Goal: Information Seeking & Learning: Learn about a topic

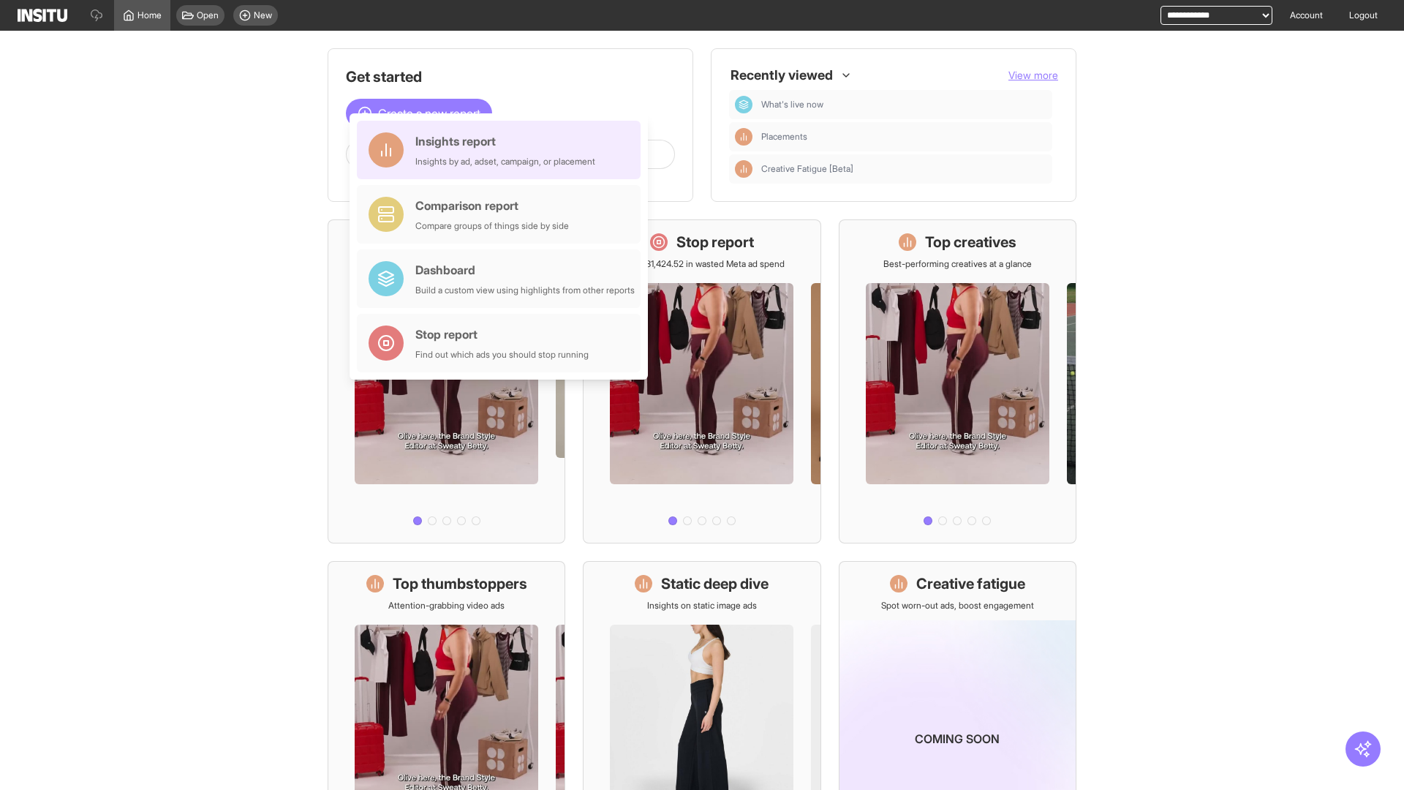
click at [503, 150] on div "Insights report Insights by ad, adset, campaign, or placement" at bounding box center [505, 149] width 180 height 35
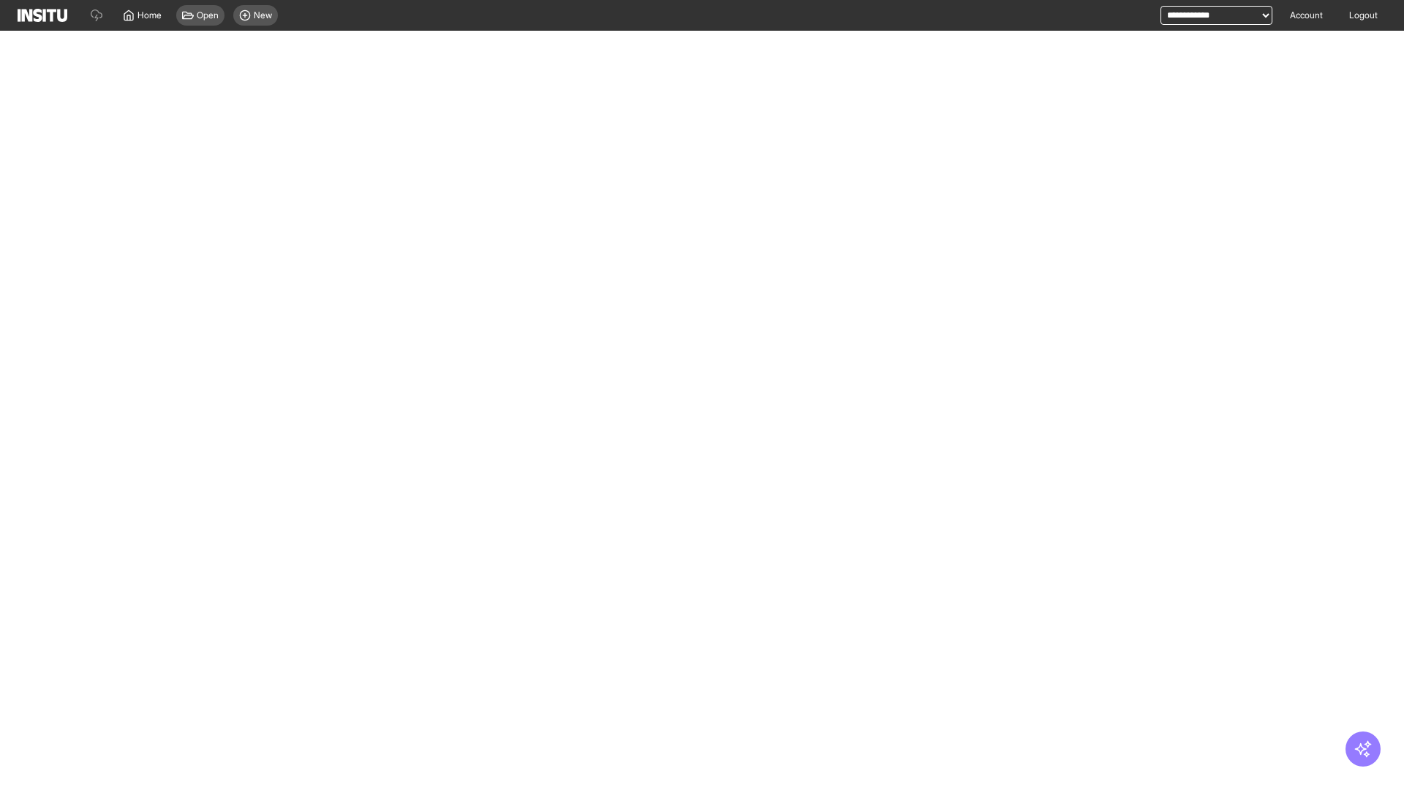
select select "**"
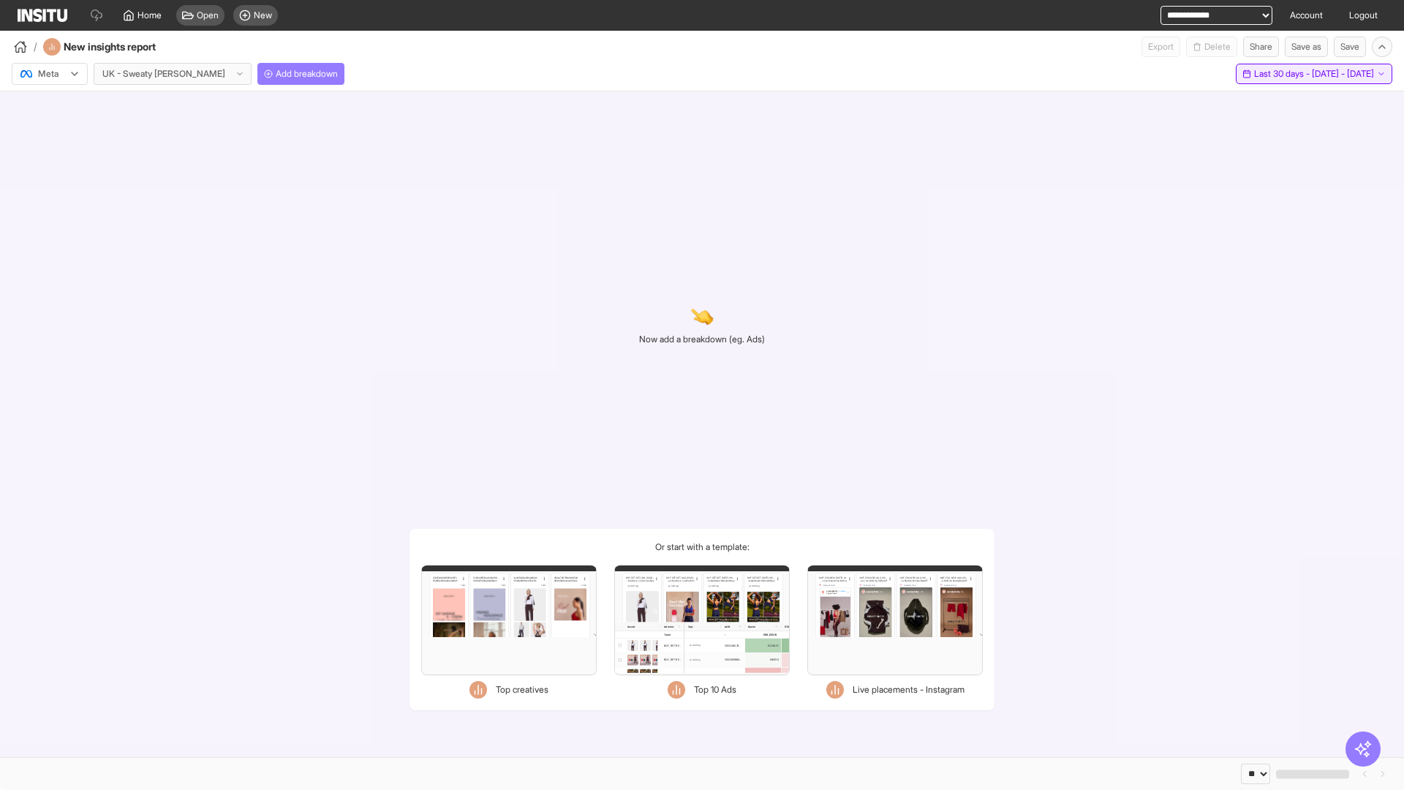
click at [1284, 74] on span "Last 30 days - [DATE] - [DATE]" at bounding box center [1314, 74] width 120 height 12
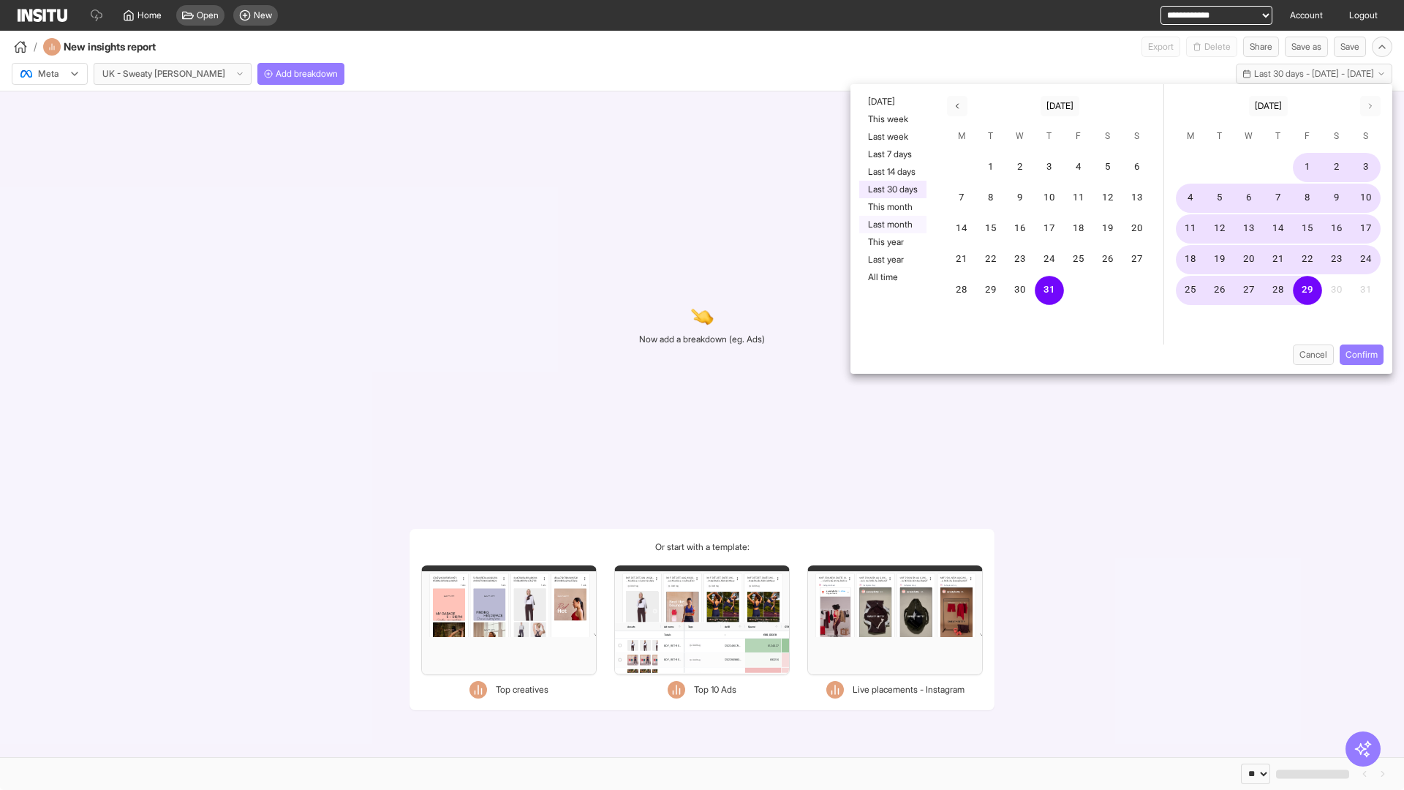
click at [892, 225] on button "Last month" at bounding box center [892, 225] width 67 height 18
